Goal: Task Accomplishment & Management: Complete application form

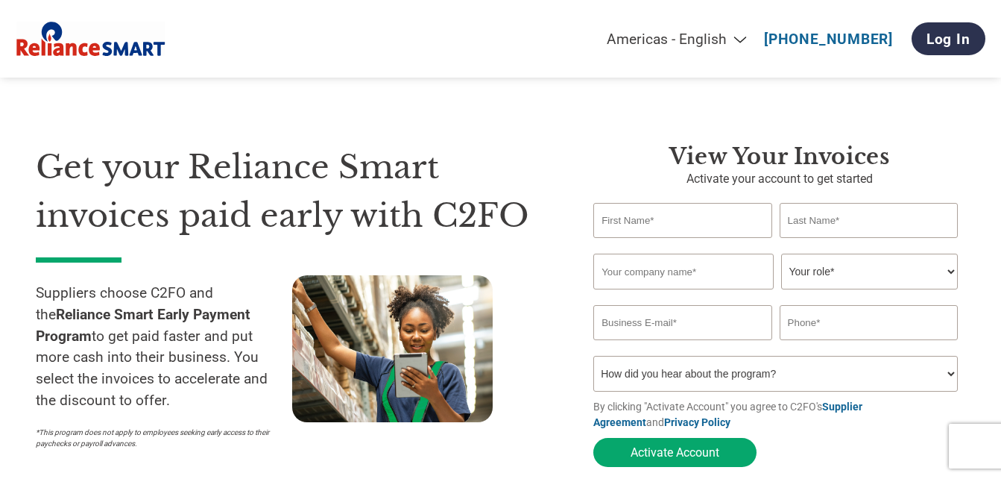
click at [650, 231] on input "text" at bounding box center [683, 220] width 178 height 35
type input "[PERSON_NAME]"
type input "[DEMOGRAPHIC_DATA]"
type input "[PERSON_NAME][EMAIL_ADDRESS][DOMAIN_NAME]"
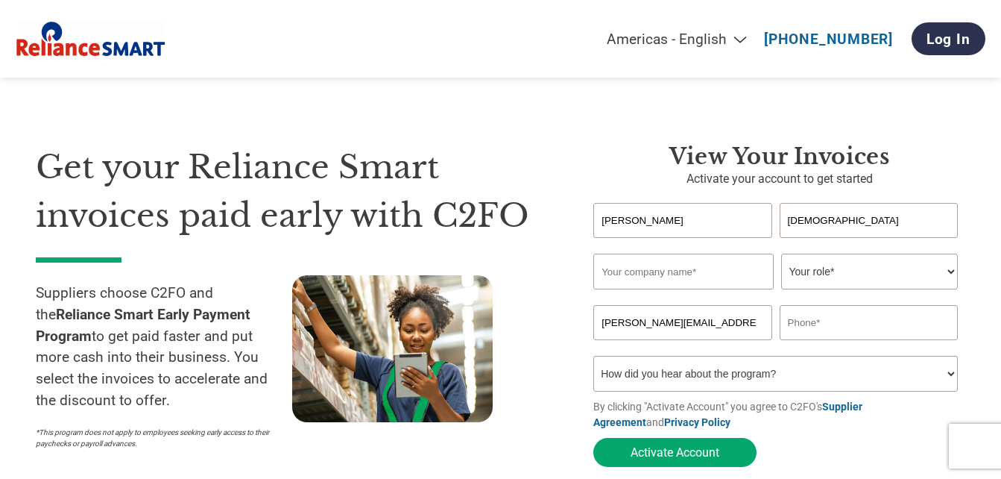
type input "09312580416"
click at [650, 270] on input "text" at bounding box center [684, 272] width 180 height 36
type input "Wildcraft India Limited"
click at [951, 275] on select "Your role* CFO Controller Credit Manager Finance Director Treasurer CEO Preside…" at bounding box center [869, 272] width 177 height 36
select select "ACCOUNTS_RECEIVABLE"
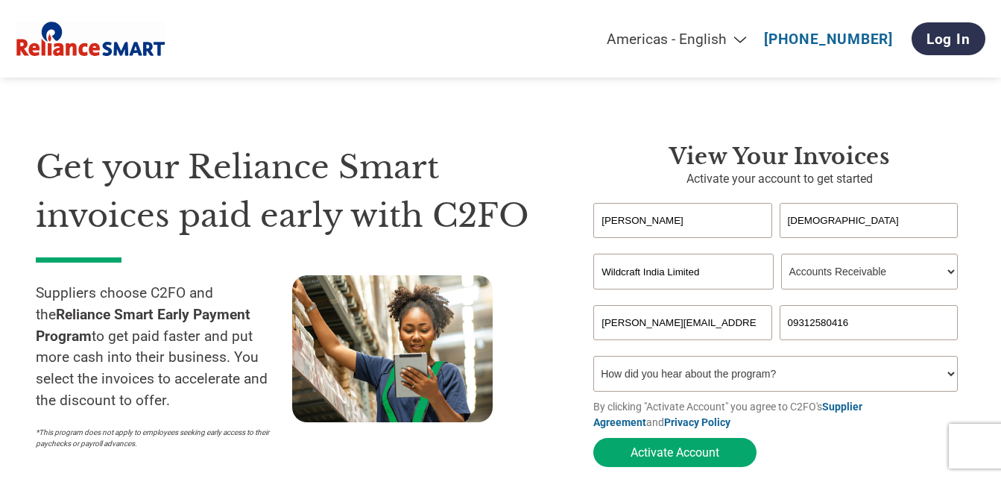
click at [781, 255] on select "Your role* CFO Controller Credit Manager Finance Director Treasurer CEO Preside…" at bounding box center [869, 272] width 177 height 36
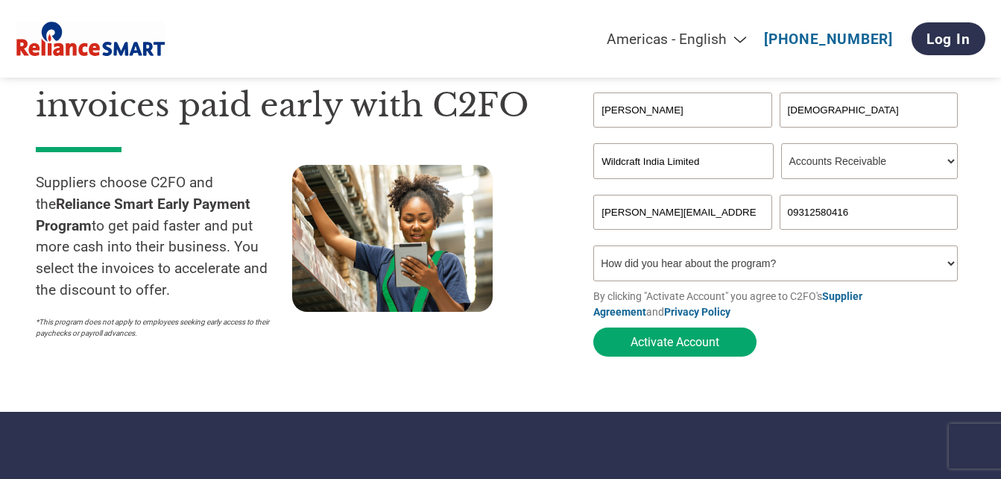
scroll to position [112, 0]
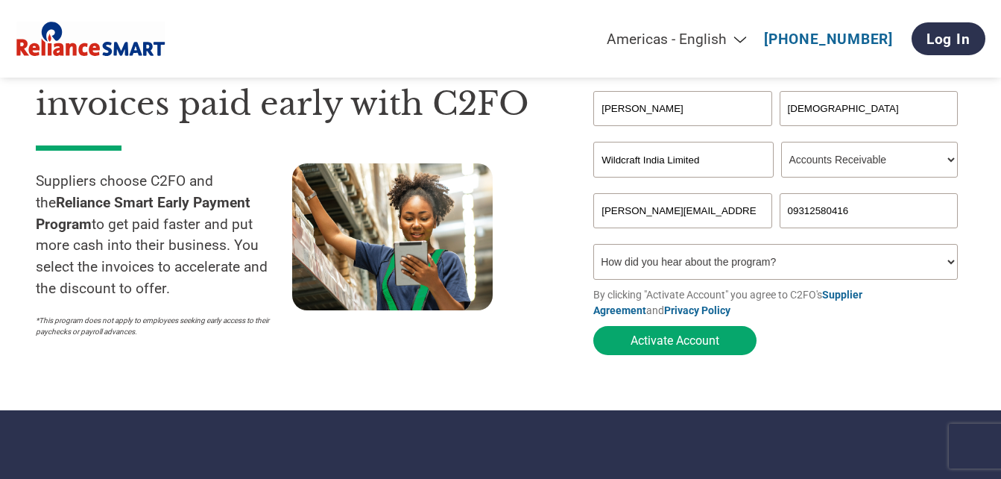
click at [841, 268] on select "How did you hear about the program? Received a letter Email Social Media Online…" at bounding box center [776, 262] width 365 height 36
select select "Social Media"
click at [594, 248] on select "How did you hear about the program? Received a letter Email Social Media Online…" at bounding box center [776, 262] width 365 height 36
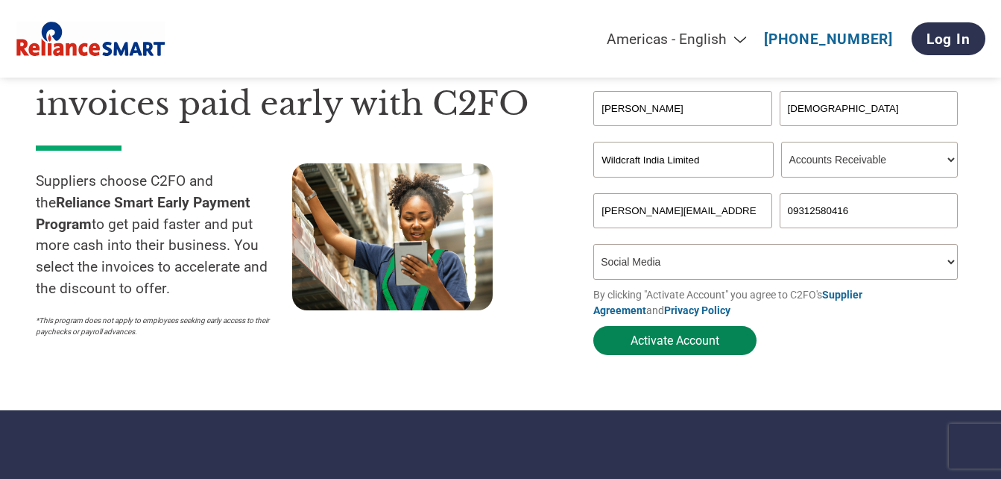
click at [721, 342] on button "Activate Account" at bounding box center [675, 340] width 163 height 29
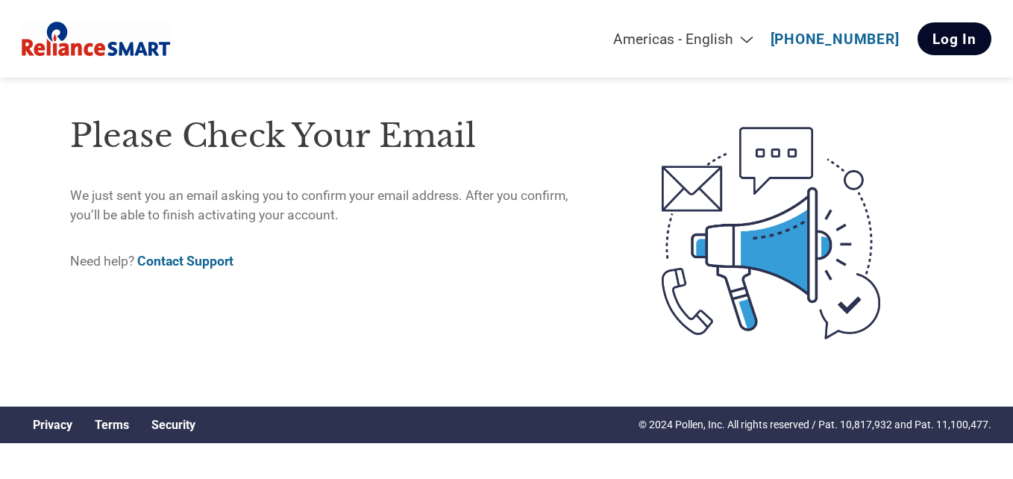
click at [966, 40] on link "Log In" at bounding box center [954, 38] width 74 height 33
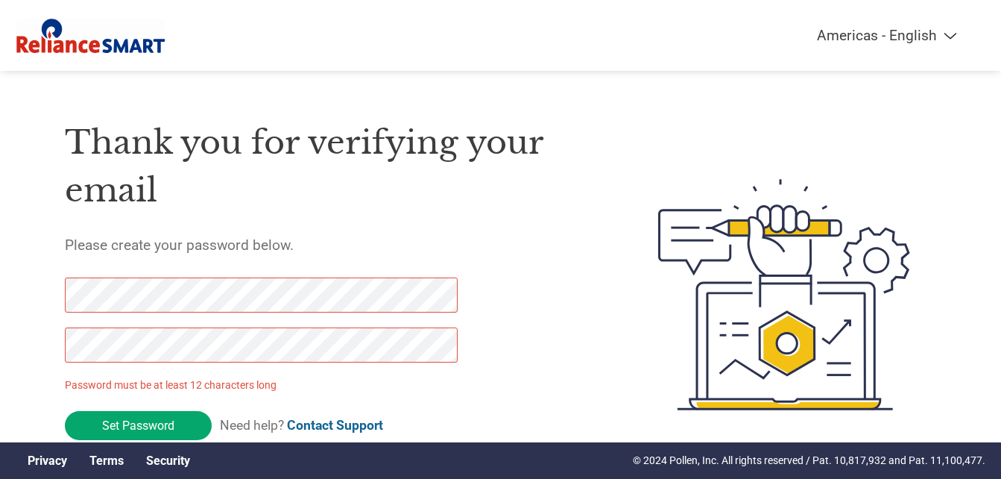
scroll to position [51, 0]
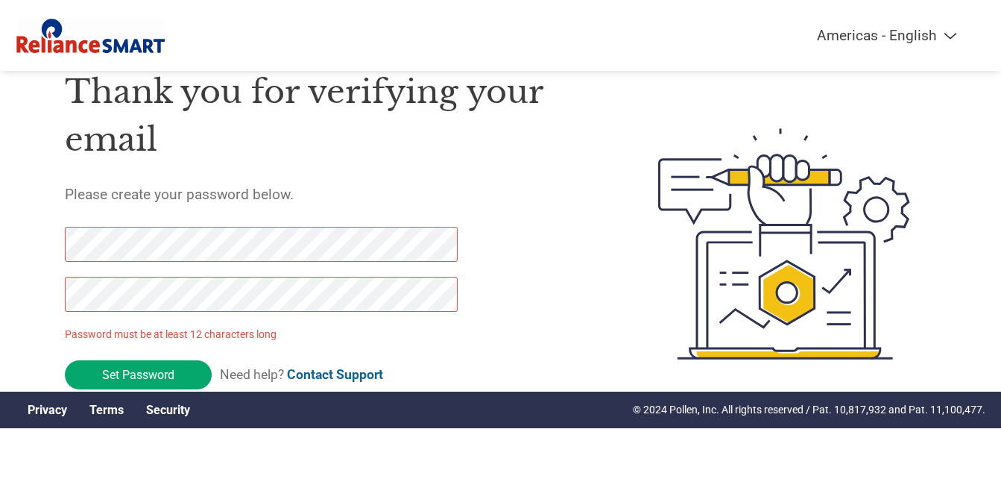
click at [394, 343] on form "Password must be at least 12 characters long Set Password Need help? Contact Su…" at bounding box center [274, 312] width 419 height 170
